Goal: Transaction & Acquisition: Download file/media

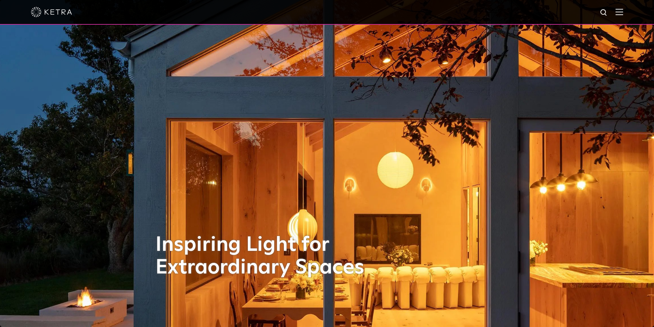
click at [621, 12] on img at bounding box center [620, 12] width 8 height 7
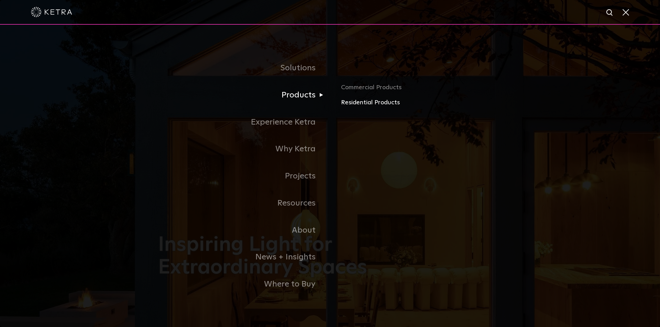
click at [364, 105] on link "Residential Products" at bounding box center [421, 103] width 161 height 10
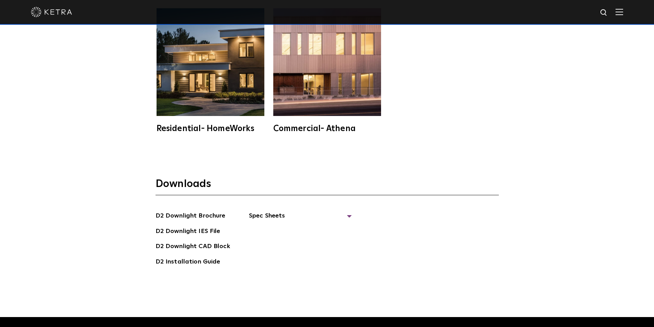
scroll to position [1925, 0]
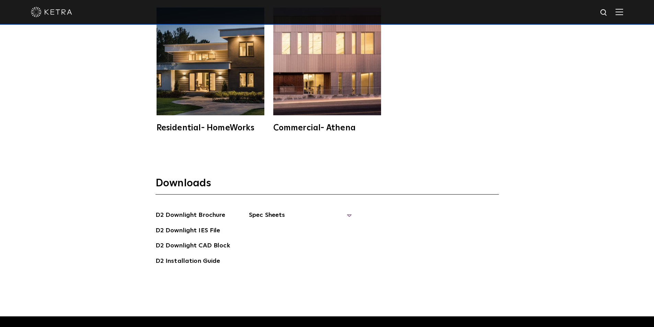
click at [294, 211] on span "Spec Sheets" at bounding box center [300, 218] width 103 height 15
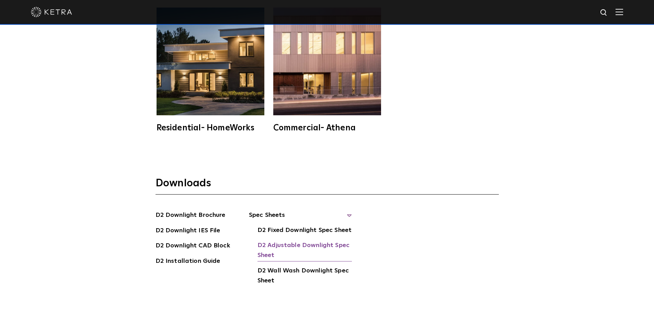
click at [335, 241] on link "D2 Adjustable Downlight Spec Sheet" at bounding box center [305, 251] width 94 height 21
click at [179, 257] on link "D2 Installation Guide" at bounding box center [188, 262] width 65 height 11
